Goal: Information Seeking & Learning: Learn about a topic

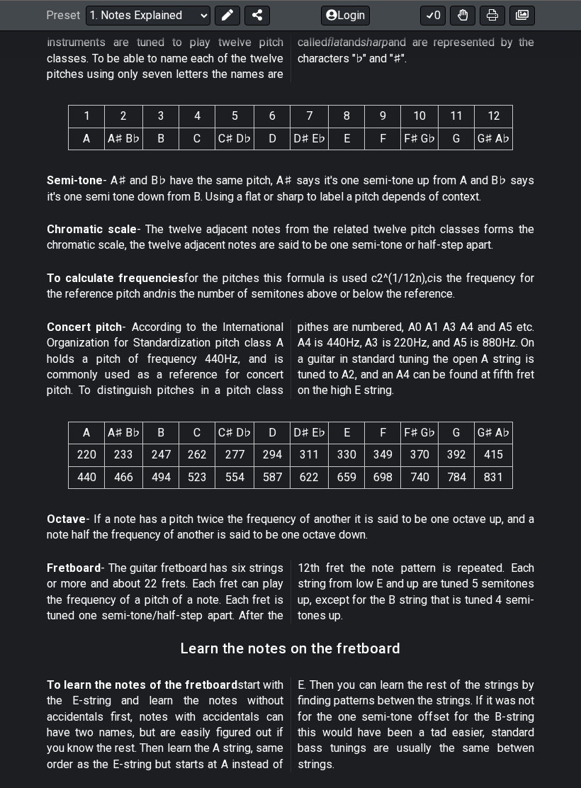
scroll to position [672, 0]
click at [336, 581] on p "Fretboard - The guitar fretboard has six strings or more and about 22 frets. Ea…" at bounding box center [290, 592] width 487 height 64
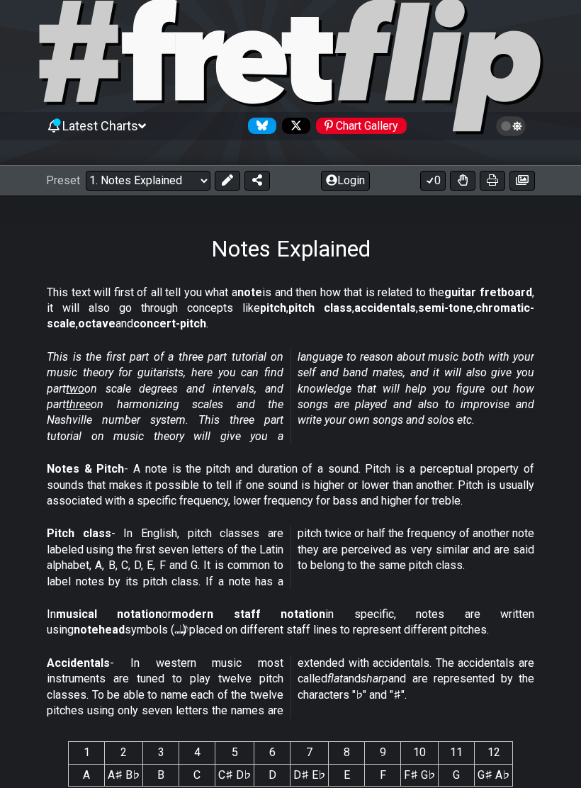
scroll to position [0, 0]
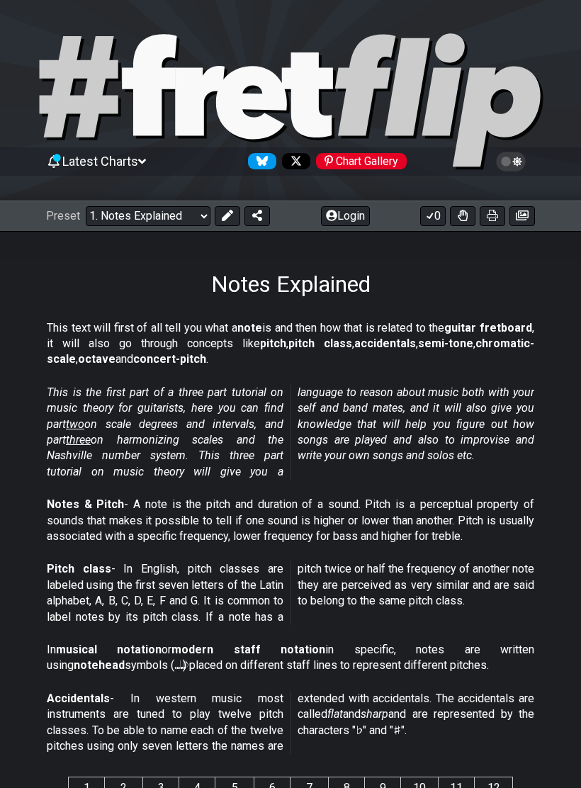
click at [129, 200] on div "Preset Welcome to #fretflip! Initial Preset Custom Preset Minor Pentatonic Majo…" at bounding box center [290, 215] width 581 height 31
click at [115, 211] on select "Welcome to #fretflip! Initial Preset Custom Preset Minor Pentatonic Major Penta…" at bounding box center [148, 216] width 125 height 20
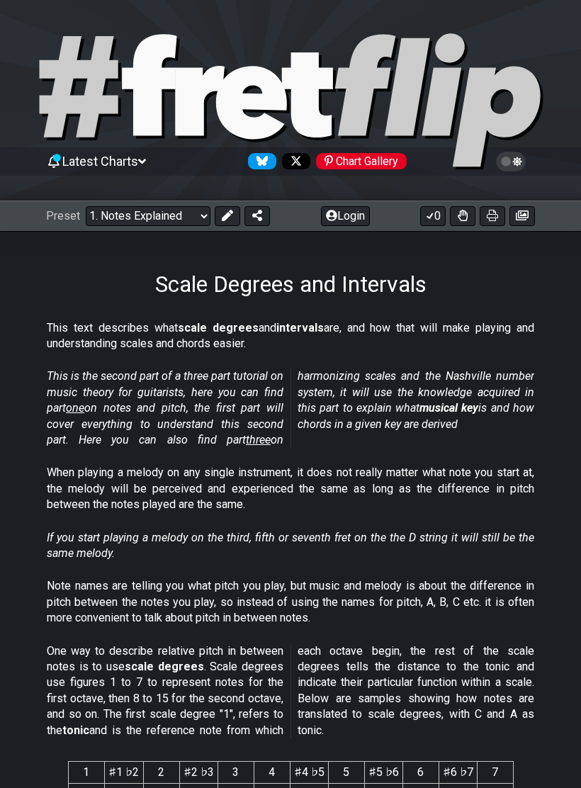
select select "/scale-degrees-and-intervals"
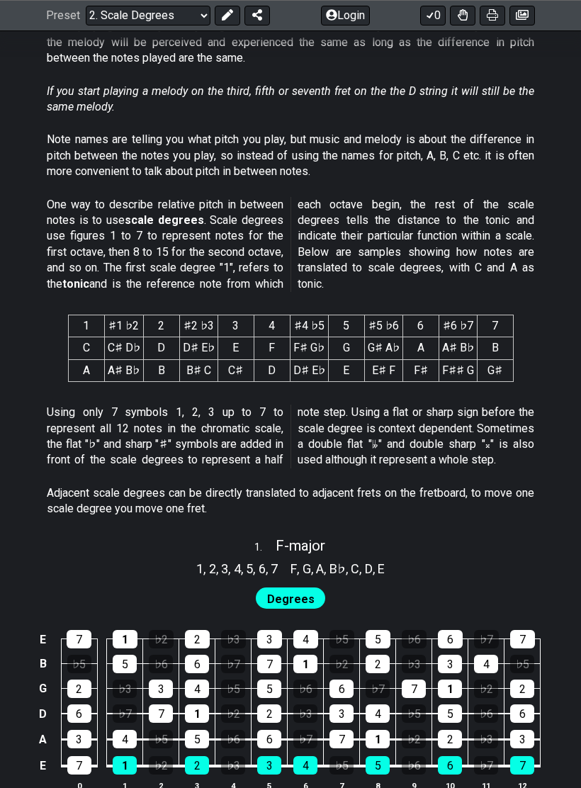
scroll to position [447, 0]
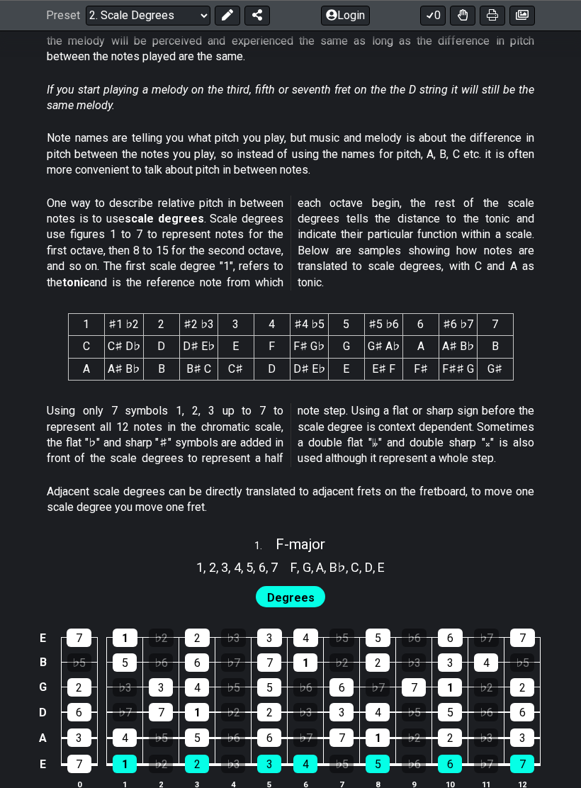
click at [556, 408] on section "Using only 7 symbols 1, 2, 3 up to 7 to represent all 12 notes in the chromatic…" at bounding box center [290, 438] width 581 height 81
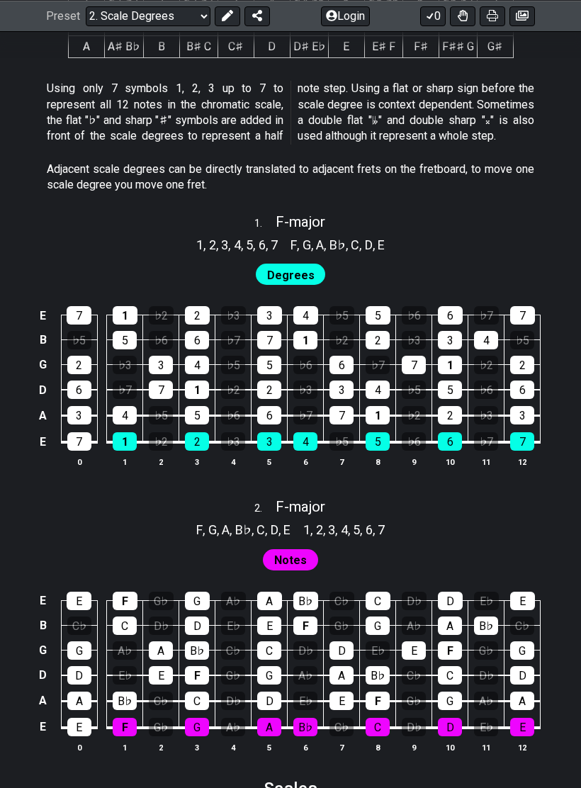
scroll to position [769, 0]
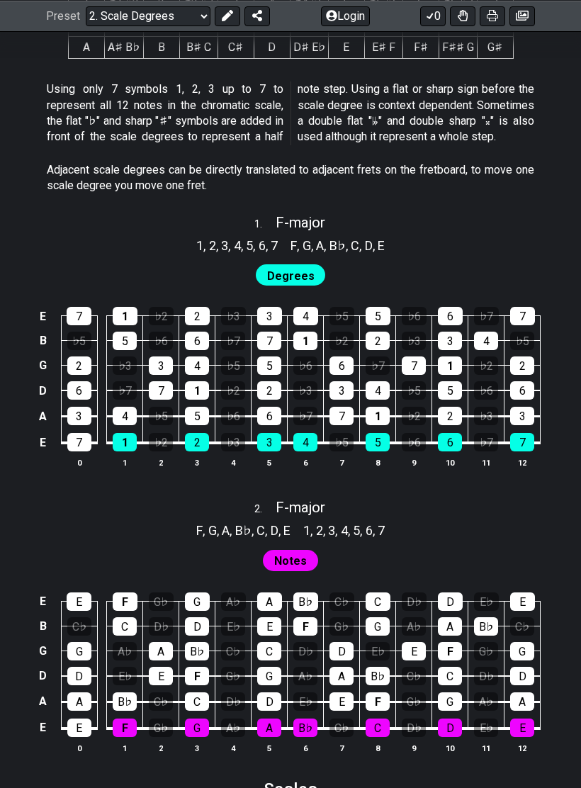
click at [556, 452] on div "E 7 1 ♭2 2 ♭3 3 4 ♭5 5 ♭6 6 ♭7 7 B ♭5 5 ♭6 6 ♭7 7 1 ♭2 2 ♭3 3 4 ♭5 G 2 ♭3 3 4 ♭…" at bounding box center [290, 387] width 581 height 199
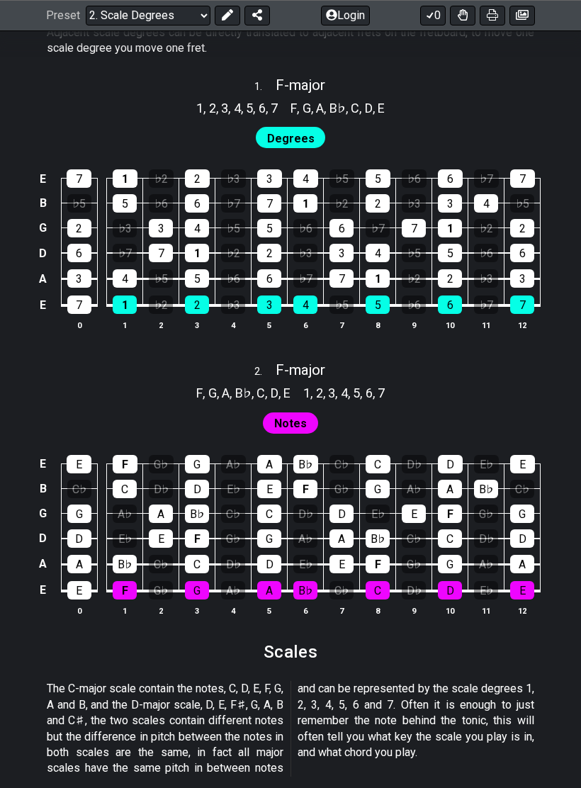
scroll to position [907, 0]
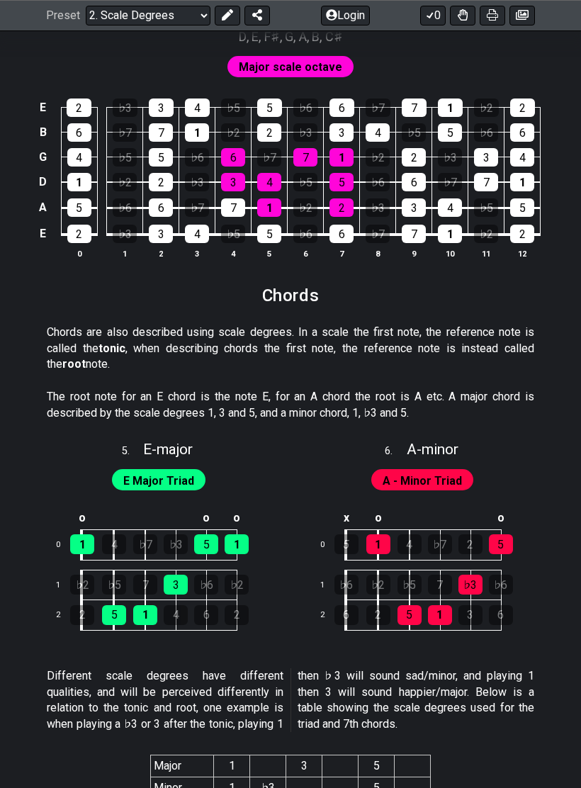
scroll to position [2081, 0]
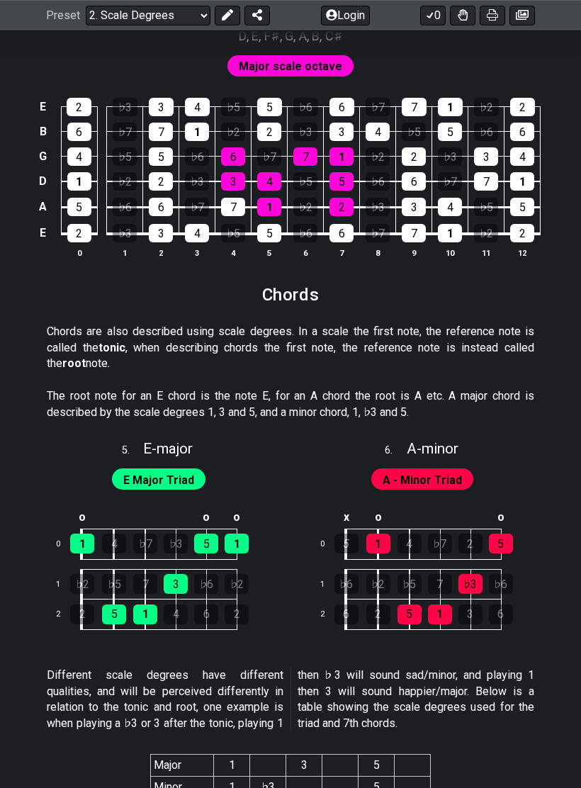
click at [528, 282] on section "Chords" at bounding box center [290, 300] width 581 height 37
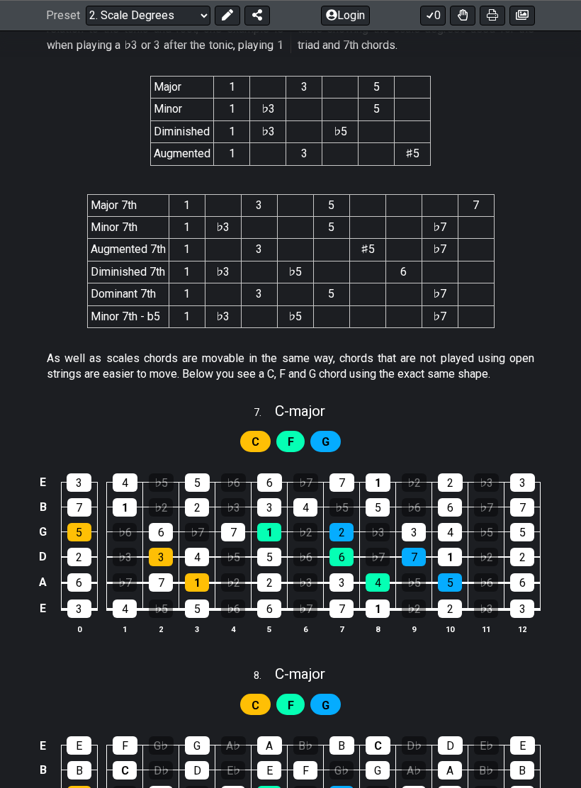
scroll to position [2762, 0]
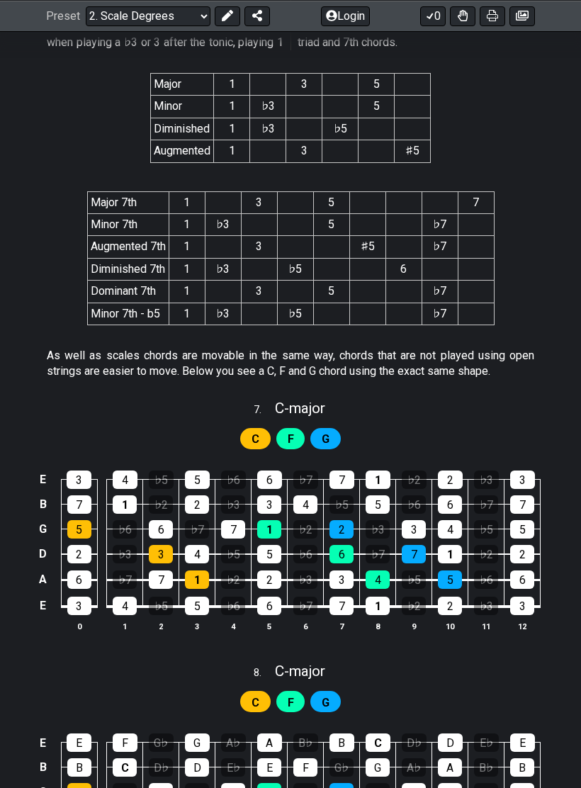
click at [558, 262] on section "Major 7th 1 3 5 7 Minor 7th 1 ♭3 5 ♭7 Augmented 7th 1 3 ♯5 ♭7 Diminished 7th 1 …" at bounding box center [290, 261] width 581 height 162
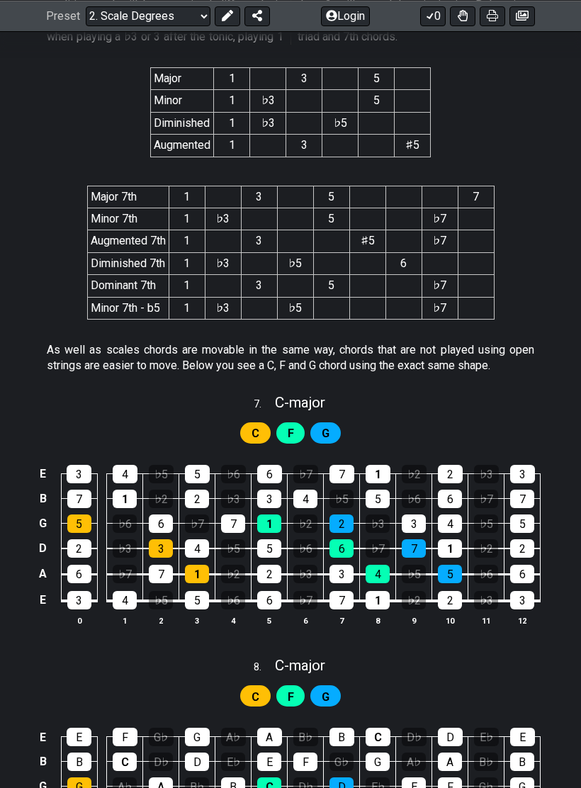
scroll to position [2766, 0]
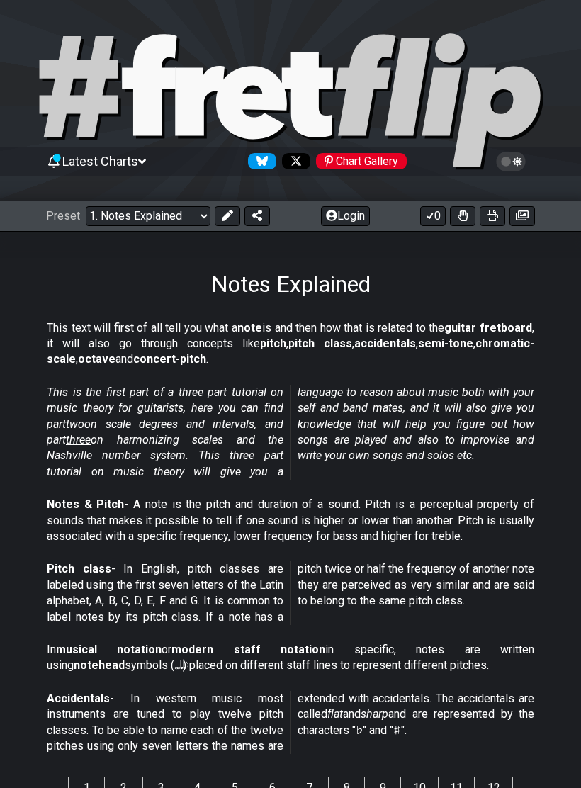
click at [128, 209] on select "Welcome to #fretflip! Initial Preset Custom Preset Minor Pentatonic Major Penta…" at bounding box center [148, 216] width 125 height 20
select select "/scale-degrees-and-intervals"
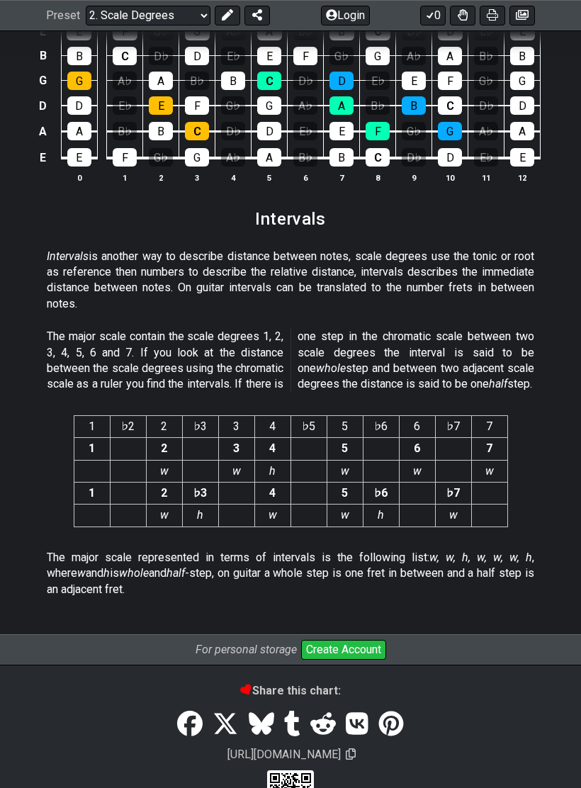
scroll to position [3493, 0]
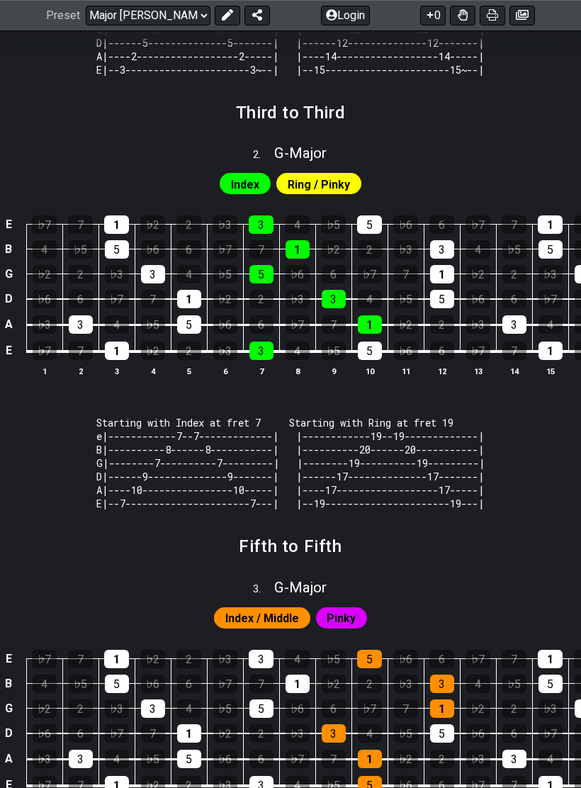
scroll to position [762, 0]
